Goal: Find specific page/section: Find specific page/section

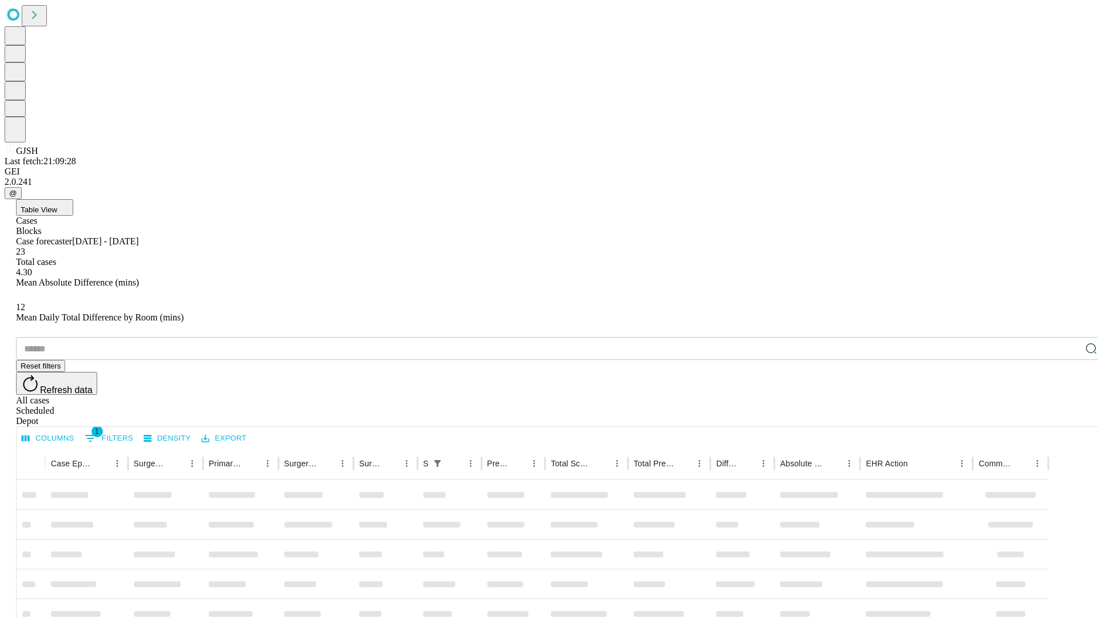
click at [1068, 416] on div "Depot" at bounding box center [560, 421] width 1089 height 10
